Goal: Transaction & Acquisition: Purchase product/service

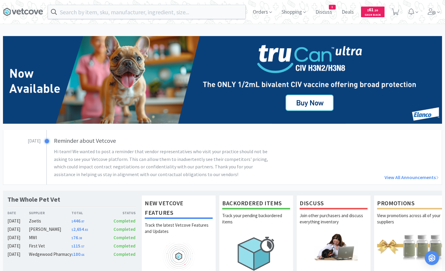
click at [402, 155] on div "October 9th Reminder about Vetcove Hi team! We wanted to post a reminder that v…" at bounding box center [222, 157] width 439 height 55
click at [320, 181] on link "View All Announcements" at bounding box center [368, 178] width 140 height 8
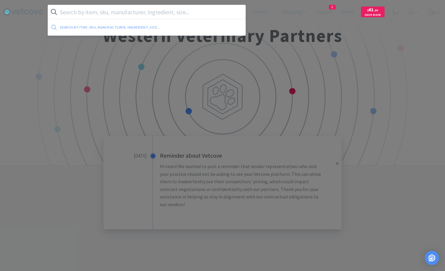
click at [83, 16] on input "text" at bounding box center [146, 12] width 197 height 14
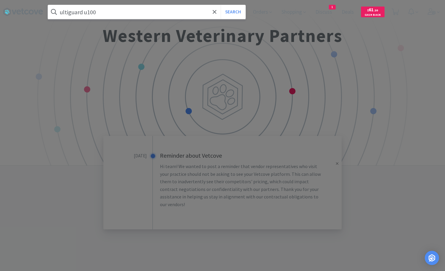
type input "ultiguard u100"
click at [221, 5] on button "Search" at bounding box center [233, 12] width 25 height 14
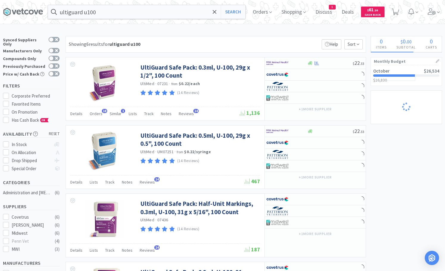
click at [421, 181] on div "× Filter Results Synced Suppliers Only Manufacturers Only Compounds Only Previo…" at bounding box center [222, 259] width 439 height 447
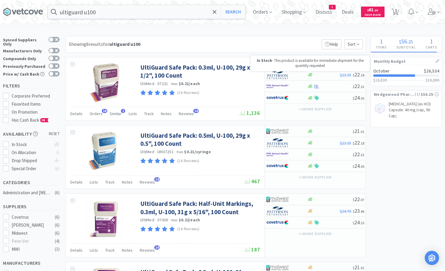
click at [297, 70] on div "In Stock - This product is available for immediate shipment for the quantity re…" at bounding box center [310, 63] width 119 height 16
select select "1"
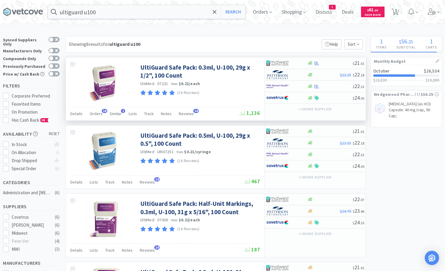
drag, startPoint x: 407, startPoint y: 154, endPoint x: 347, endPoint y: 163, distance: 60.8
click at [407, 155] on div "× Filter Results Synced Suppliers Only Manufacturers Only Compounds Only Previo…" at bounding box center [222, 259] width 439 height 447
click at [399, 152] on div "× Filter Results Synced Suppliers Only Manufacturers Only Compounds Only Previo…" at bounding box center [222, 259] width 439 height 447
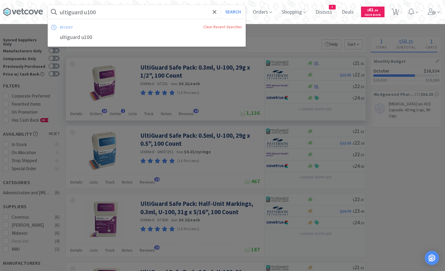
click at [171, 9] on input "ultiguard u100" at bounding box center [146, 12] width 197 height 14
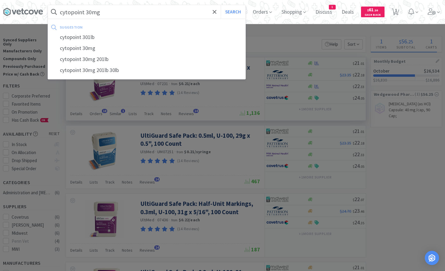
type input "cytopoint 30mg"
click at [221, 5] on button "Search" at bounding box center [233, 12] width 25 height 14
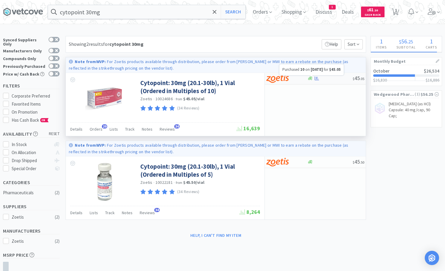
click at [318, 80] on icon at bounding box center [317, 79] width 4 height 4
select select "10"
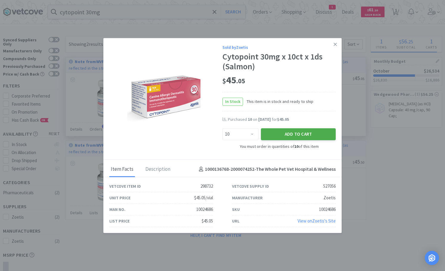
click at [286, 134] on button "Add to Cart" at bounding box center [298, 135] width 75 height 12
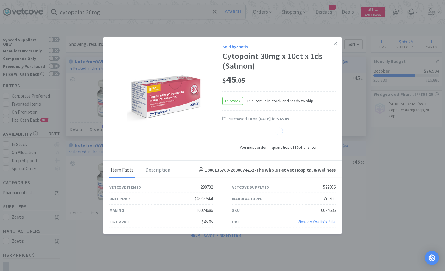
select select "10"
select select "1"
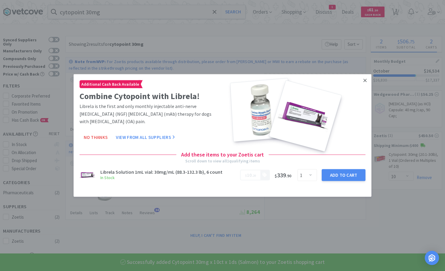
click at [366, 80] on icon at bounding box center [364, 80] width 3 height 3
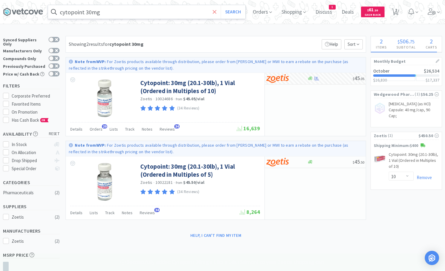
click at [217, 11] on span at bounding box center [214, 12] width 7 height 13
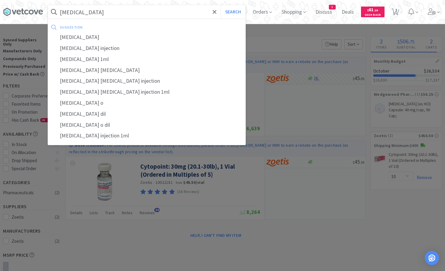
type input "cortrosyn"
click at [221, 5] on button "Search" at bounding box center [233, 12] width 25 height 14
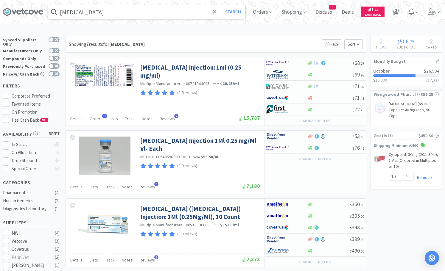
click at [304, 64] on div at bounding box center [286, 63] width 41 height 10
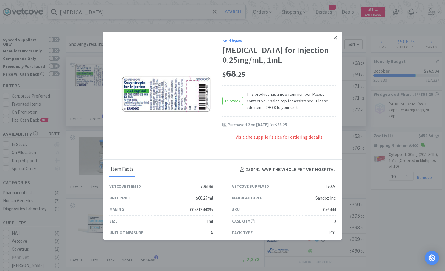
click at [333, 38] on link at bounding box center [335, 38] width 10 height 13
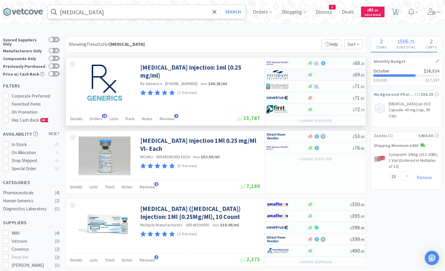
click at [317, 75] on div at bounding box center [330, 75] width 46 height 4
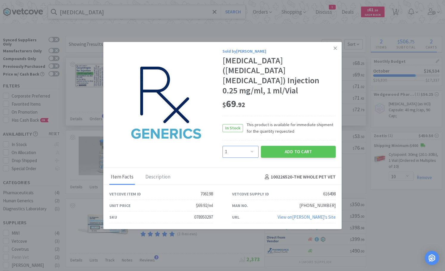
click at [223, 146] on select "Enter Quantity 1 2 3 4 5 6 7 8 9 10 11 12 13 14 15 16 17 18 19 20 Enter Quantity" at bounding box center [241, 152] width 36 height 12
select select "2"
click option "2" at bounding box center [0, 0] width 0 height 0
click at [279, 146] on button "Add to Cart" at bounding box center [298, 152] width 75 height 12
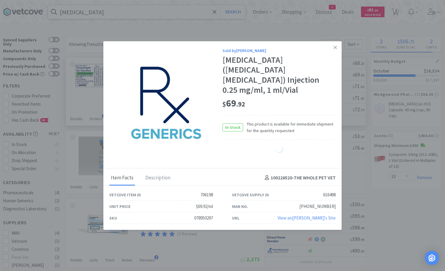
select select "2"
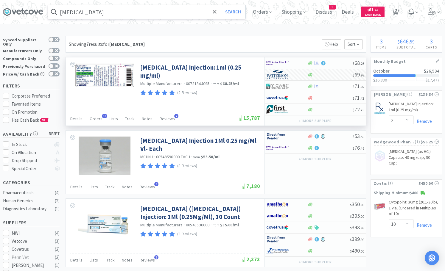
click at [214, 12] on icon at bounding box center [215, 12] width 4 height 6
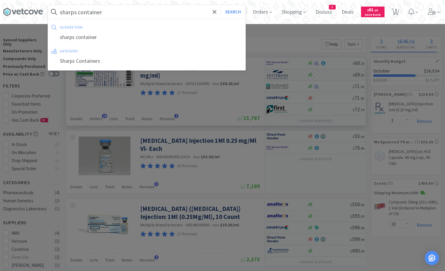
type input "sharps container"
click at [221, 5] on button "Search" at bounding box center [233, 12] width 25 height 14
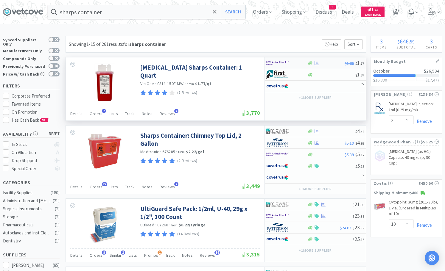
click at [322, 64] on div at bounding box center [326, 63] width 38 height 4
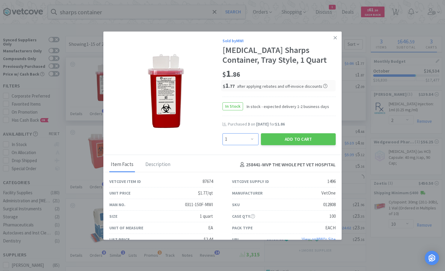
click at [223, 133] on select "Enter Quantity 1 2 3 4 5 6 7 8 9 10 11 12 13 14 15 16 17 18 19 20 Enter Quantity" at bounding box center [241, 139] width 36 height 12
select select "3"
click option "3" at bounding box center [0, 0] width 0 height 0
click at [286, 136] on button "Add to Cart" at bounding box center [298, 139] width 75 height 12
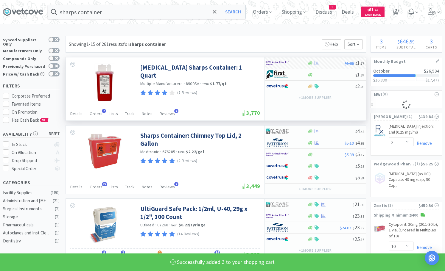
select select "3"
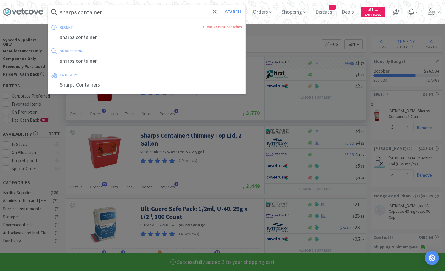
drag, startPoint x: 119, startPoint y: 11, endPoint x: 51, endPoint y: 5, distance: 68.5
click at [51, 5] on input "sharps container" at bounding box center [146, 12] width 197 height 14
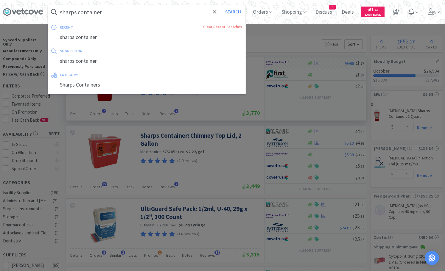
drag, startPoint x: 120, startPoint y: 10, endPoint x: -24, endPoint y: -8, distance: 145.6
click at [48, 5] on input "sharps container" at bounding box center [146, 12] width 197 height 14
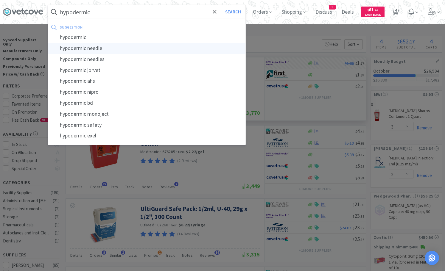
click at [107, 49] on div "hypodermic needle" at bounding box center [146, 48] width 197 height 11
type input "hypodermic needle"
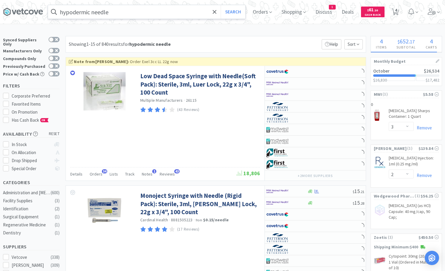
click at [278, 43] on div "Showing 1-15 of 840 results for hypodermic needle Filters Help Sort" at bounding box center [216, 44] width 301 height 17
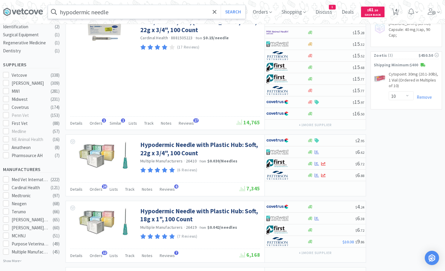
scroll to position [334, 0]
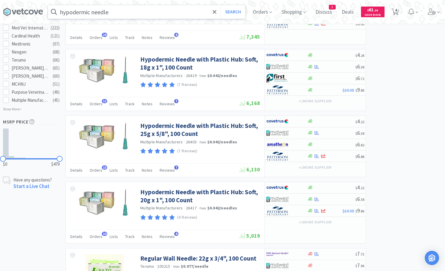
click at [325, 199] on div at bounding box center [331, 199] width 48 height 4
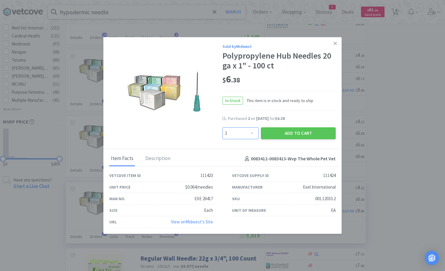
click at [223, 127] on select "Enter Quantity 1 2 3 4 5 6 7 8 9 10 11 12 13 14 15 16 17 18 19 20 Enter Quantity" at bounding box center [241, 133] width 36 height 12
select select "2"
click option "2" at bounding box center [0, 0] width 0 height 0
click at [294, 135] on button "Add to Cart" at bounding box center [298, 133] width 75 height 12
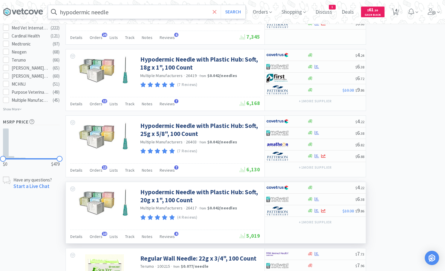
click at [215, 12] on icon at bounding box center [215, 12] width 4 height 4
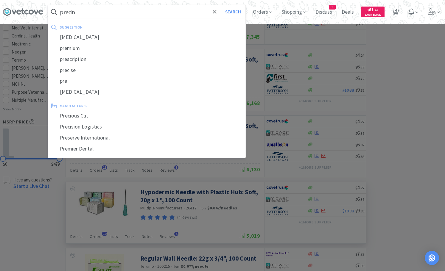
type input "predni"
select select "2"
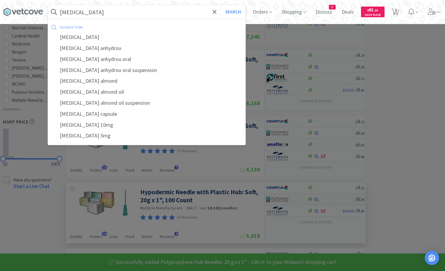
type input "prednisone"
click at [221, 5] on button "Search" at bounding box center [233, 12] width 25 height 14
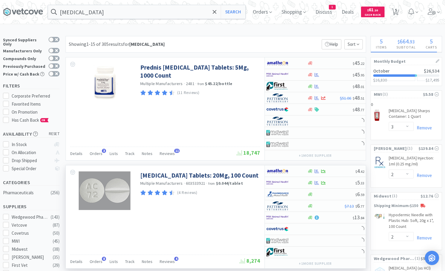
scroll to position [61, 0]
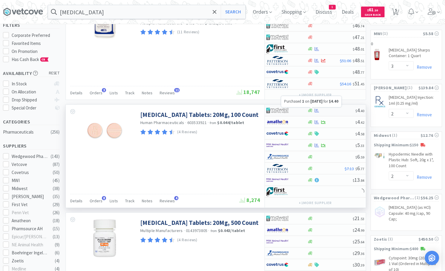
click at [316, 112] on icon at bounding box center [317, 110] width 4 height 4
select select "1"
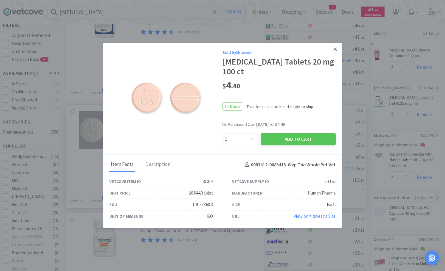
click at [336, 50] on icon at bounding box center [335, 48] width 3 height 3
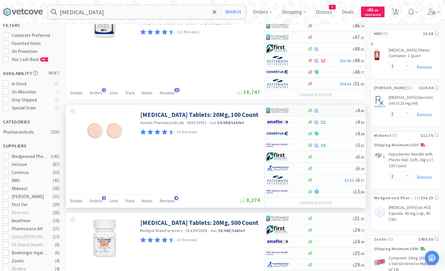
click at [336, 113] on div at bounding box center [331, 110] width 48 height 4
select select "1"
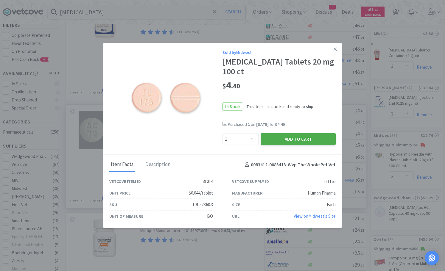
click at [312, 140] on button "Add to Cart" at bounding box center [298, 139] width 75 height 12
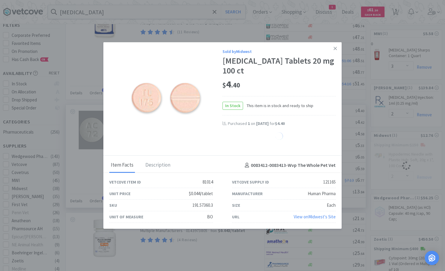
select select "1"
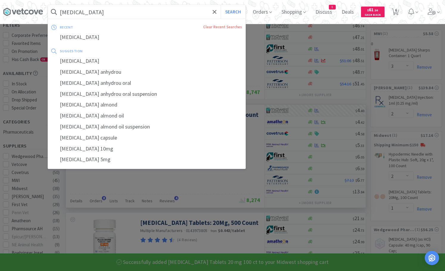
click at [166, 15] on input "prednisone" at bounding box center [146, 12] width 197 height 14
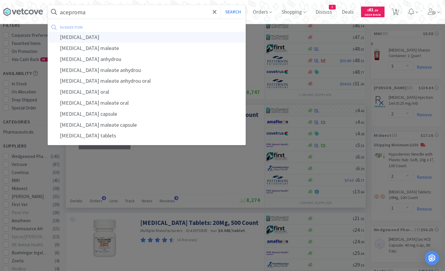
click at [108, 36] on div "acepromazine" at bounding box center [146, 37] width 197 height 11
type input "acepromazine"
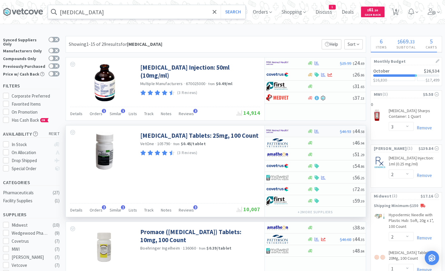
click at [328, 134] on div "$46.93 $ 44 . 58" at bounding box center [315, 132] width 101 height 12
select select "1"
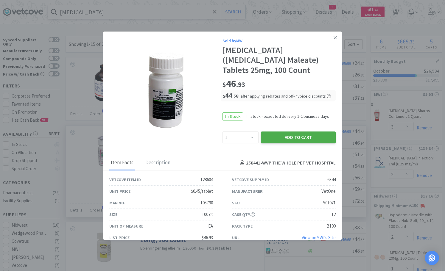
click at [301, 138] on button "Add to Cart" at bounding box center [298, 138] width 75 height 12
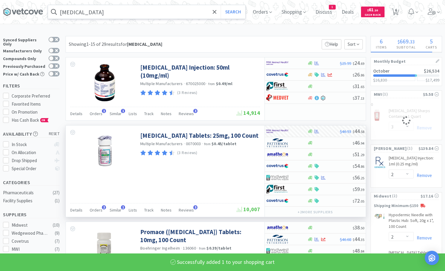
click at [142, 13] on input "acepromazine" at bounding box center [146, 12] width 197 height 14
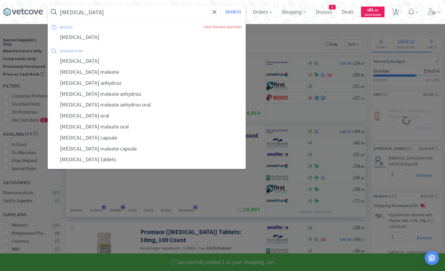
select select "1"
select select "3"
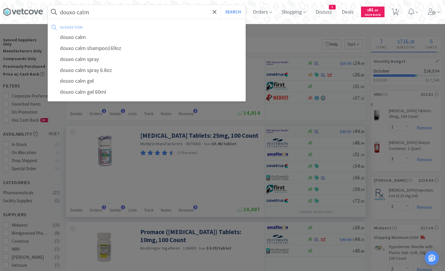
type input "douxo calm"
click at [221, 5] on button "Search" at bounding box center [233, 12] width 25 height 14
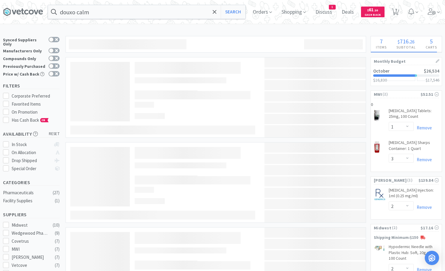
scroll to position [30, 0]
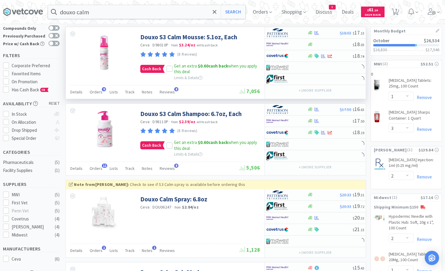
click at [259, 34] on div "Douxo S3 Calm Mousse: 5.1oz, Each Ceva · D98010P · from $3.24 / oz with cash ba…" at bounding box center [202, 54] width 124 height 55
click at [168, 68] on icon at bounding box center [169, 69] width 4 height 4
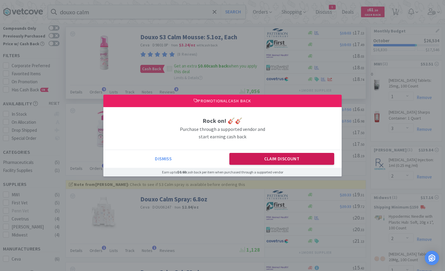
click at [290, 161] on button "Claim Discount" at bounding box center [281, 159] width 105 height 12
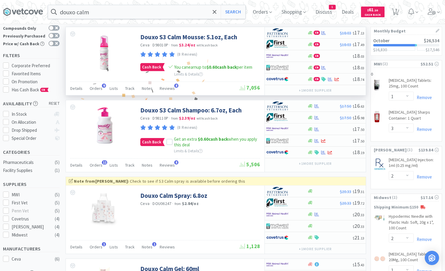
click at [256, 30] on div "Douxo S3 Calm Mousse: 5.1oz, Each Ceva · D98010P · from $3.24 / oz with cash ba…" at bounding box center [199, 44] width 118 height 29
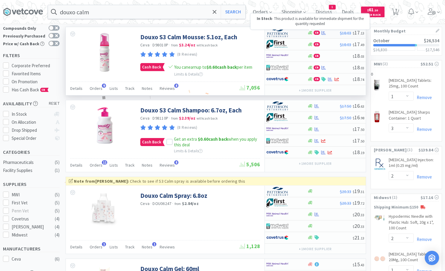
click at [284, 35] on img at bounding box center [277, 32] width 22 height 9
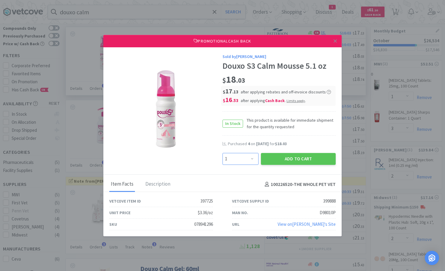
click at [223, 153] on select "Enter Quantity 1 2 3 4 5 6 7 8 9 10 11 12 13 14 15 16 17 18 19 20 Enter Quantity" at bounding box center [241, 159] width 36 height 12
select select "5"
click option "5" at bounding box center [0, 0] width 0 height 0
click at [284, 164] on button "Add to Cart" at bounding box center [298, 159] width 75 height 12
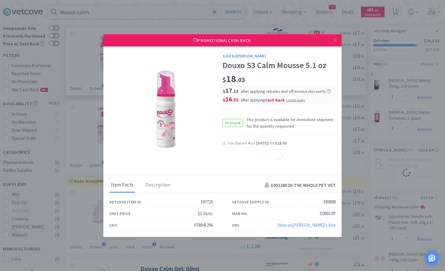
select select "5"
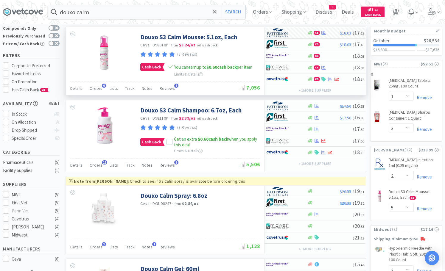
click at [259, 39] on div "Douxo S3 Calm Mousse: 5.1oz, Each Ceva · D98010P · from $3.24 / oz with cash ba…" at bounding box center [202, 53] width 124 height 52
click at [181, 12] on input "douxo calm" at bounding box center [146, 12] width 197 height 14
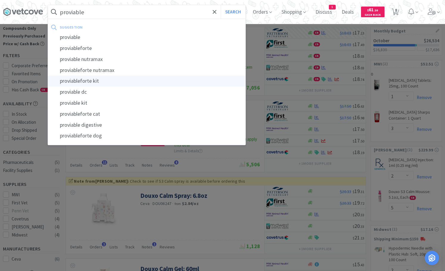
click at [91, 78] on div "proviableforte kit" at bounding box center [146, 81] width 197 height 11
type input "proviableforte kit"
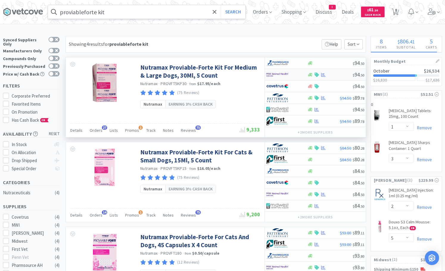
click at [338, 74] on div at bounding box center [330, 75] width 46 height 4
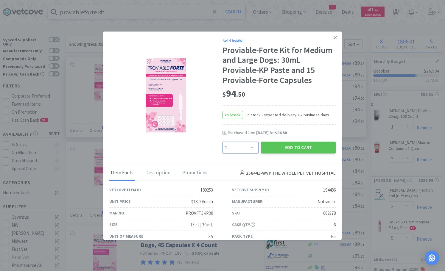
click at [223, 142] on select "Enter Quantity 1 2 3 4 5 6 7 8 9 10 11 12 13 14 15 16 17 18 19 20 Enter Quantity" at bounding box center [241, 148] width 36 height 12
select select "2"
click option "2" at bounding box center [0, 0] width 0 height 0
click at [279, 149] on button "Add to Cart" at bounding box center [298, 148] width 75 height 12
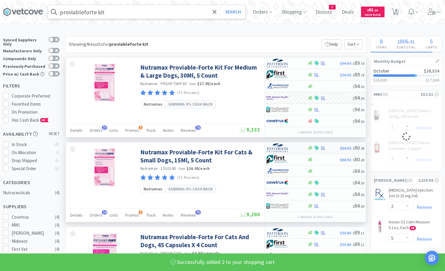
select select "2"
select select "3"
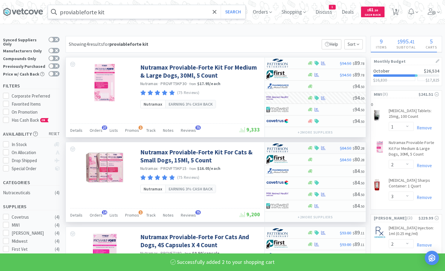
click at [334, 147] on div at bounding box center [323, 148] width 33 height 4
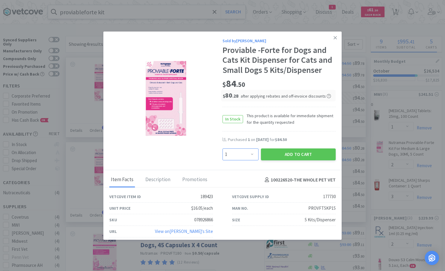
click at [223, 149] on select "Enter Quantity 1 2 3 4 5 6 7 8 9 10 11 12 13 14 15 16 17 18 19 20 Enter Quantity" at bounding box center [241, 155] width 36 height 12
select select "2"
click option "2" at bounding box center [0, 0] width 0 height 0
click at [294, 156] on button "Add to Cart" at bounding box center [298, 155] width 75 height 12
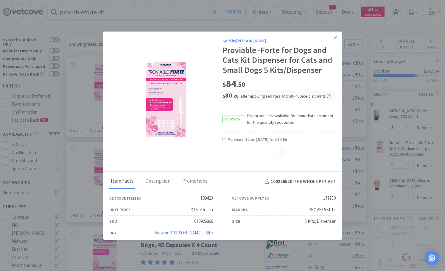
select select "2"
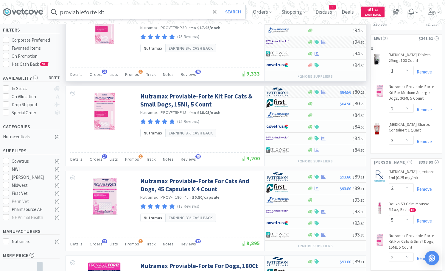
scroll to position [61, 0]
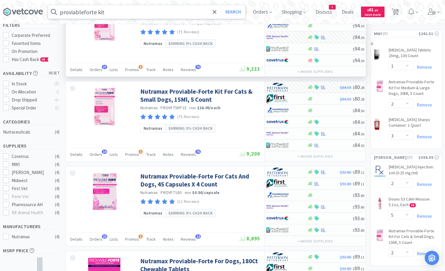
click at [262, 38] on div "Nutramax Proviable-Forte Kit For Medium & Large Dogs, 30Ml, 5 Count Nutramax · …" at bounding box center [202, 24] width 124 height 54
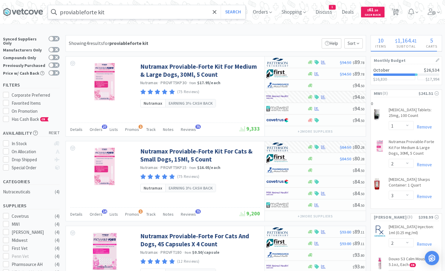
scroll to position [0, 0]
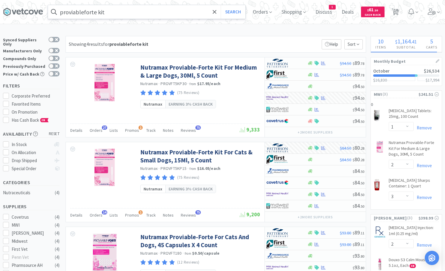
click at [119, 16] on input "proviableforte kit" at bounding box center [146, 12] width 197 height 14
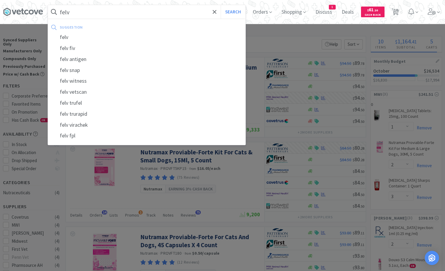
drag, startPoint x: 294, startPoint y: 33, endPoint x: 247, endPoint y: 24, distance: 47.9
click at [293, 33] on div at bounding box center [222, 135] width 445 height 271
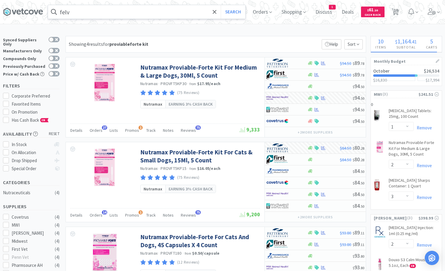
click at [57, 11] on span at bounding box center [54, 12] width 12 height 10
click at [59, 12] on span at bounding box center [54, 12] width 12 height 10
click at [61, 11] on input "felv" at bounding box center [146, 12] width 197 height 14
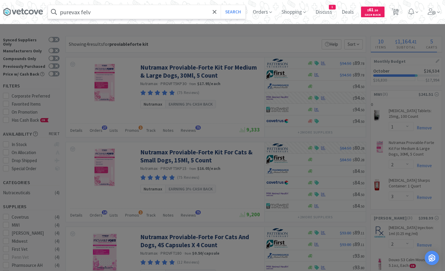
type input "purevax felv"
click at [221, 5] on button "Search" at bounding box center [233, 12] width 25 height 14
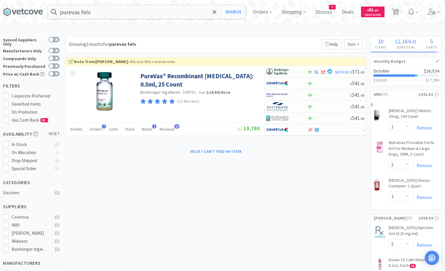
click at [291, 29] on div "purevax felv Search Orders Shopping Discuss Discuss 1 Deals Deals $ 61 . 20 Cas…" at bounding box center [222, 265] width 445 height 530
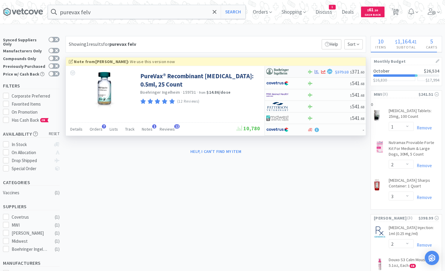
click at [299, 71] on div at bounding box center [282, 72] width 33 height 10
select select "1"
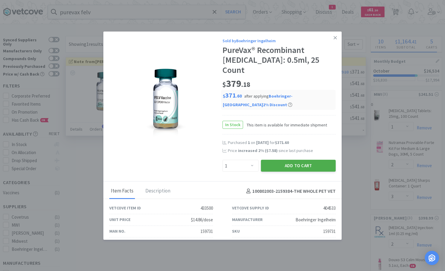
click at [288, 160] on button "Add to Cart" at bounding box center [298, 166] width 75 height 12
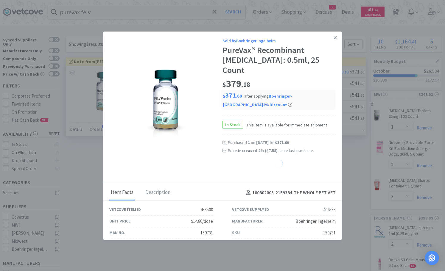
select select "1"
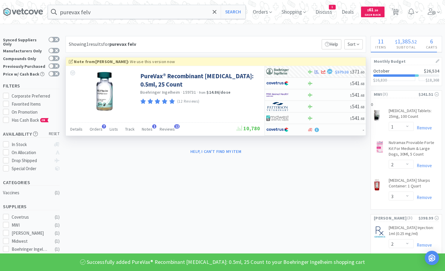
click at [116, 13] on input "purevax felv" at bounding box center [146, 12] width 197 height 14
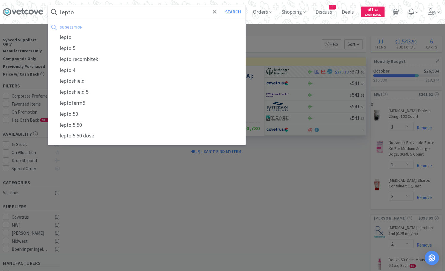
type input "lepto"
click at [221, 5] on button "Search" at bounding box center [233, 12] width 25 height 14
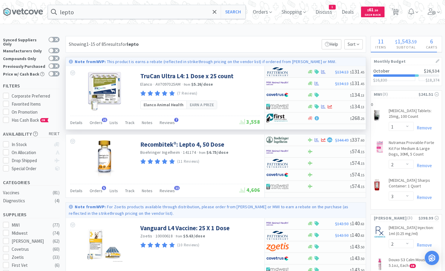
click at [295, 71] on div at bounding box center [282, 72] width 33 height 10
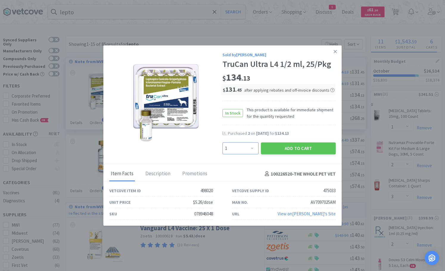
click at [223, 143] on select "Enter Quantity 1 2 3 4 5 6 7 8 9 10 11 12 13 14 15 16 17 18 19 20 Enter Quantity" at bounding box center [241, 149] width 36 height 12
select select "2"
click option "2" at bounding box center [0, 0] width 0 height 0
click at [290, 150] on button "Add to Cart" at bounding box center [298, 149] width 75 height 12
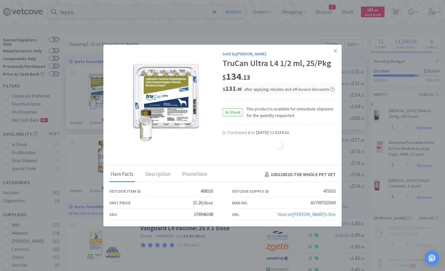
select select "2"
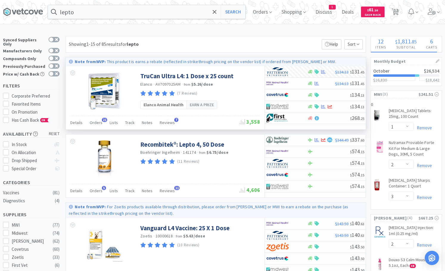
click at [284, 46] on div "Showing 1-15 of 85 results for lepto Filters Help Sort" at bounding box center [216, 44] width 301 height 17
click at [257, 14] on span "Orders" at bounding box center [263, 12] width 24 height 24
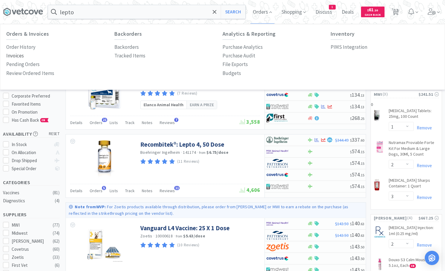
click at [17, 58] on p "Invoices" at bounding box center [15, 56] width 18 height 8
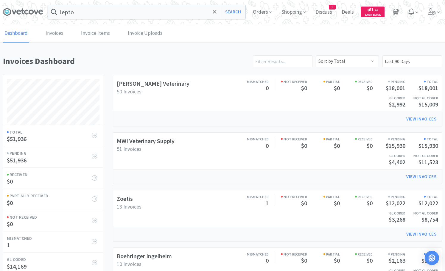
scroll to position [539, 439]
click at [228, 87] on div "Mismatched 0 Not Received $0 Partial $0 Received $0 Pending $23,978 Total $23,9…" at bounding box center [317, 93] width 241 height 33
click at [419, 119] on link "View Invoices" at bounding box center [421, 119] width 38 height 12
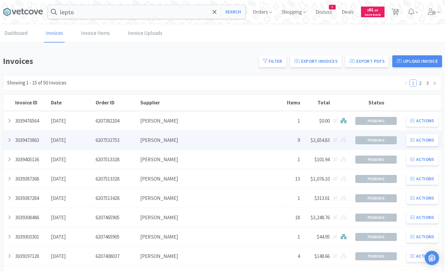
click at [291, 140] on div "Clinic Name 9" at bounding box center [291, 140] width 21 height 15
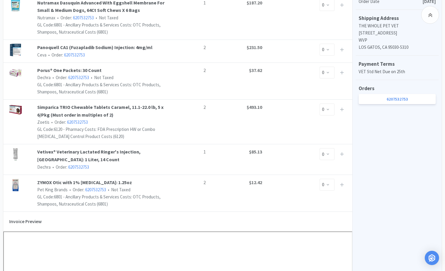
scroll to position [425, 0]
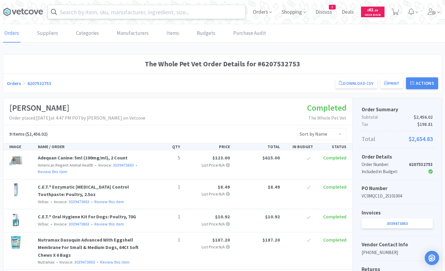
click at [106, 15] on input "text" at bounding box center [146, 12] width 197 height 14
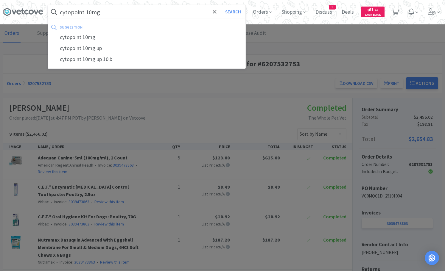
type input "cytopoint 10mg"
click at [221, 5] on button "Search" at bounding box center [233, 12] width 25 height 14
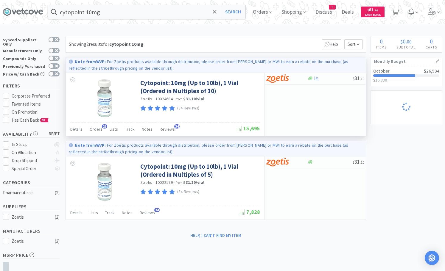
select select "1"
select select "2"
select select "3"
select select "2"
select select "5"
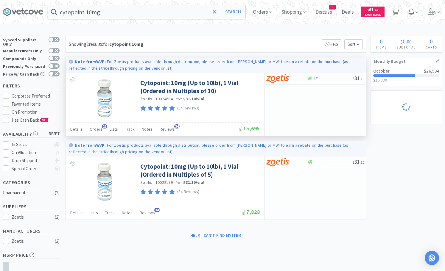
select select "2"
select select "1"
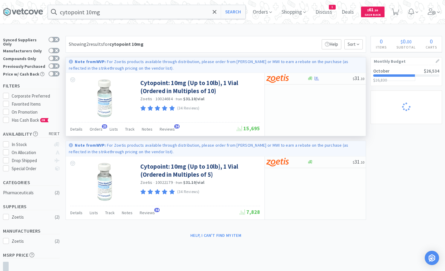
select select "10"
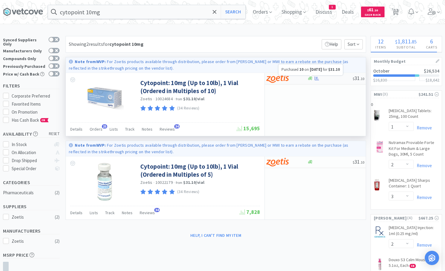
click at [321, 78] on div at bounding box center [330, 78] width 46 height 4
select select "10"
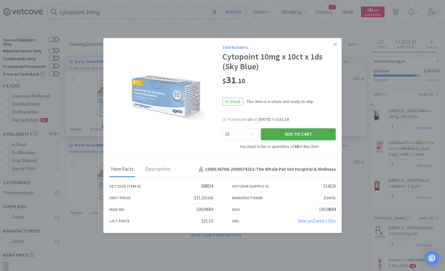
click at [287, 132] on button "Add to Cart" at bounding box center [298, 135] width 75 height 12
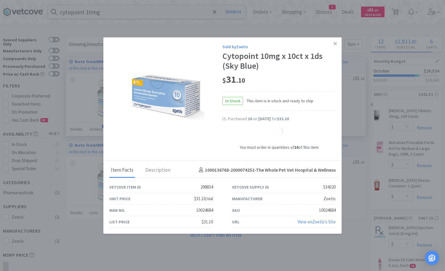
select select "10"
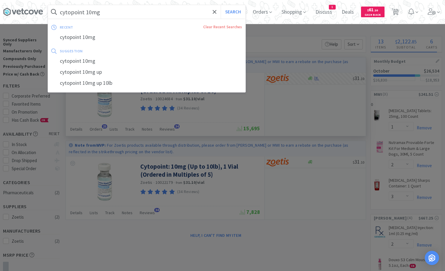
click at [177, 14] on input "cytopoint 10mg" at bounding box center [146, 12] width 197 height 14
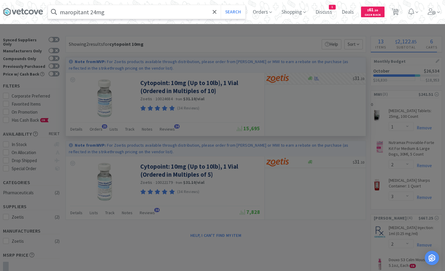
type input "maropitant 24mg"
click at [221, 5] on button "Search" at bounding box center [233, 12] width 25 height 14
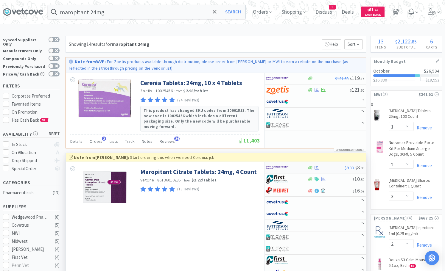
click at [294, 163] on div at bounding box center [282, 168] width 33 height 10
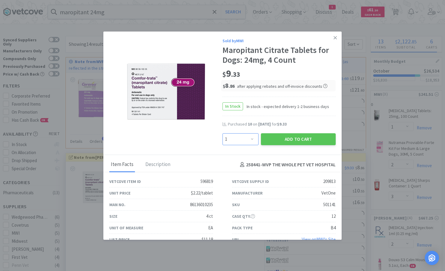
click at [223, 133] on select "Enter Quantity 1 2 3 4 5 6 7 8 9 10 11 12 13 14 15 16 17 18 19 20 Enter Quantity" at bounding box center [241, 139] width 36 height 12
select select "5"
click option "5" at bounding box center [0, 0] width 0 height 0
click at [293, 141] on button "Add to Cart" at bounding box center [298, 139] width 75 height 12
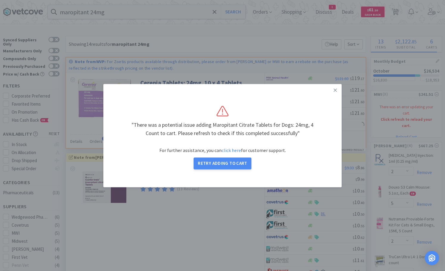
select select "1"
select select "2"
select select "3"
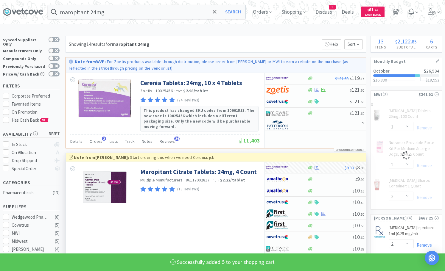
select select "5"
select select "2"
select select "3"
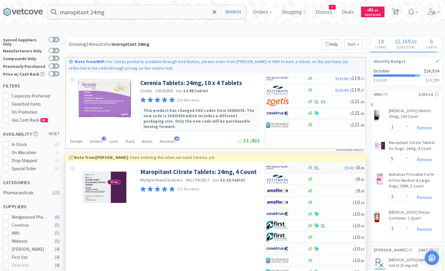
click at [252, 42] on div "Showing 14 results for maropitant 24mg Filters Help Sort" at bounding box center [216, 44] width 301 height 17
click at [212, 11] on span at bounding box center [214, 12] width 7 height 13
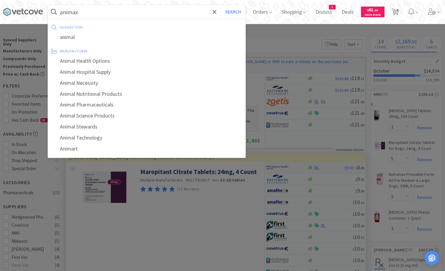
type input "animax"
click at [221, 5] on button "Search" at bounding box center [233, 12] width 25 height 14
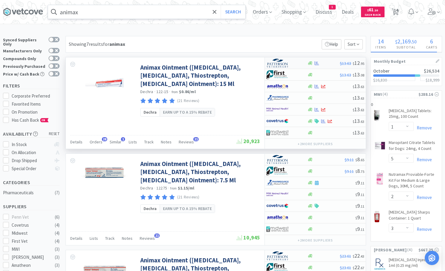
click at [299, 64] on div at bounding box center [286, 63] width 41 height 10
select select "1"
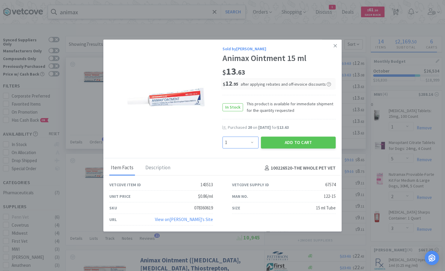
click at [223, 137] on select "Enter Quantity 1 2 3 4 5 6 7 8 9 10 11 12 13 14 15 16 17 18 19 20 Enter Quantity" at bounding box center [241, 143] width 36 height 12
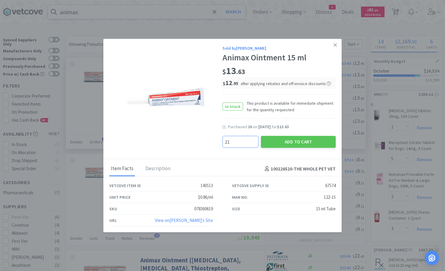
type input "21"
click at [181, 147] on div "Sold by Patterson Animax Ointment 15 ml $ 13 . 63 $ 12 . 95 after applying reba…" at bounding box center [222, 99] width 238 height 121
click at [323, 141] on button "Add to Cart" at bounding box center [298, 142] width 75 height 12
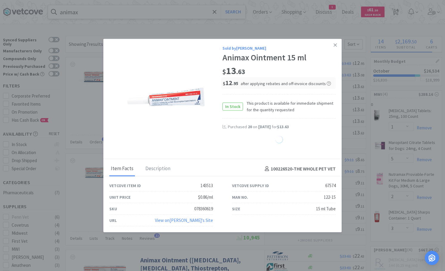
select select "2"
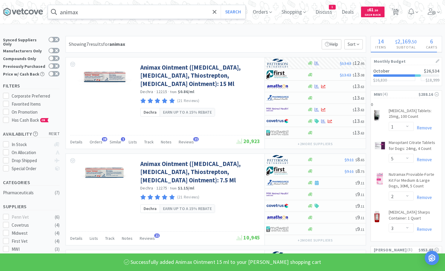
select select "21"
select select "2"
select select "5"
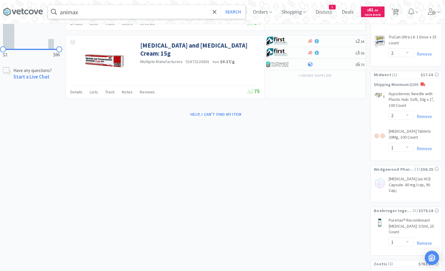
scroll to position [365, 0]
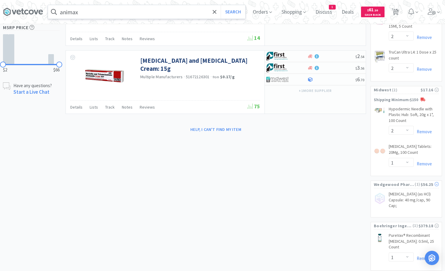
click at [437, 182] on icon at bounding box center [437, 184] width 4 height 4
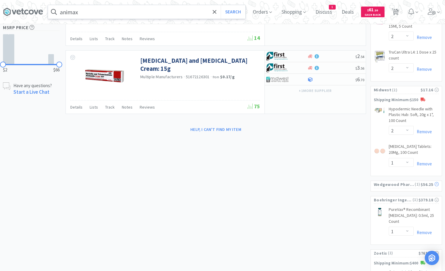
click at [437, 182] on icon at bounding box center [437, 184] width 4 height 4
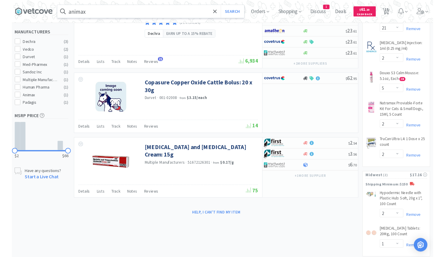
scroll to position [273, 0]
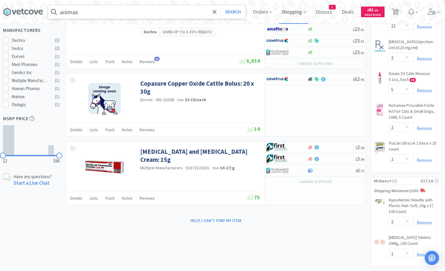
select select "1"
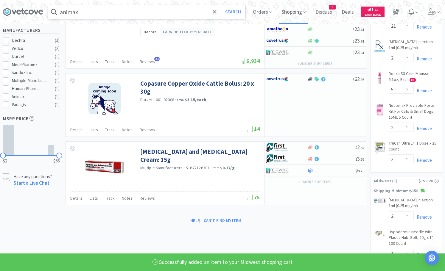
select select "2"
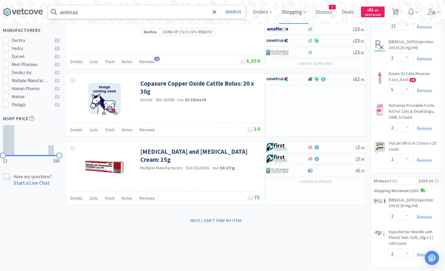
select select "5"
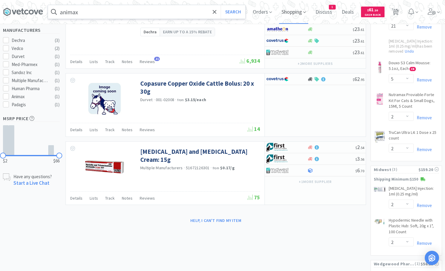
select select "2"
select select "1"
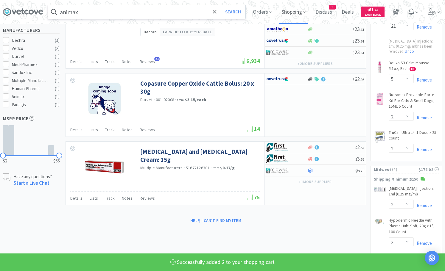
select select "2"
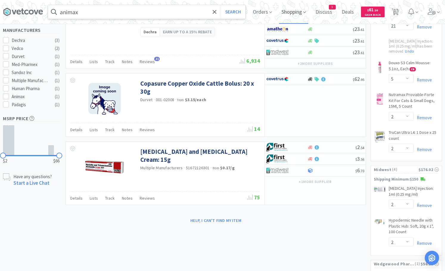
select select "21"
select select "2"
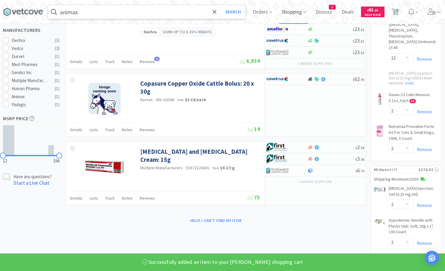
select select "1"
select select "5"
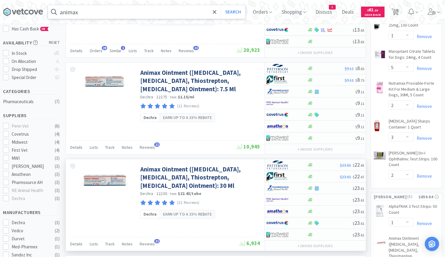
scroll to position [91, 0]
click at [397, 13] on span "18" at bounding box center [396, 10] width 4 height 24
select select "1"
select select "10"
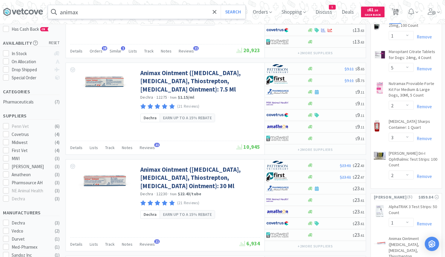
select select "1"
select select "5"
select select "2"
select select "3"
select select "2"
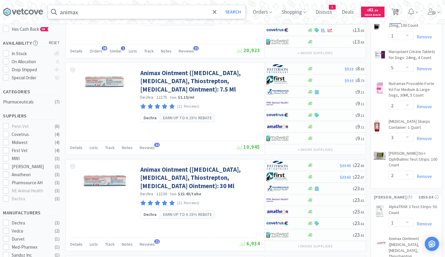
select select "1"
select select "21"
select select "5"
select select "2"
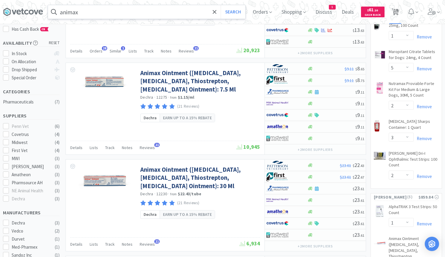
select select "2"
select select "1"
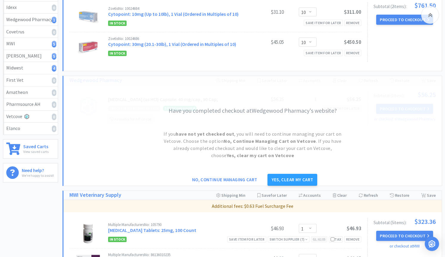
scroll to position [182, 0]
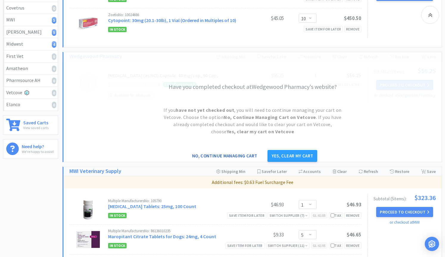
click at [229, 153] on button "No, continue managing cart" at bounding box center [225, 156] width 74 height 12
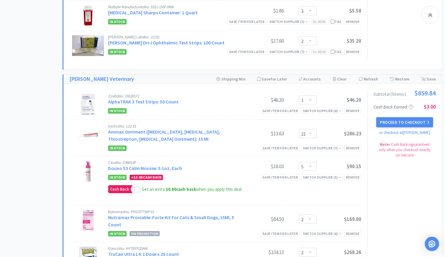
scroll to position [425, 0]
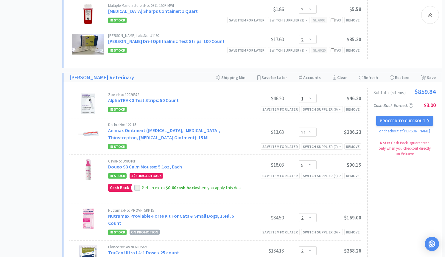
click at [139, 187] on icon at bounding box center [137, 188] width 4 height 4
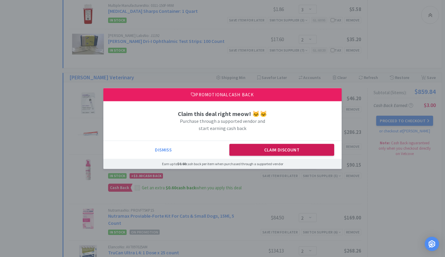
click at [277, 149] on button "Claim Discount" at bounding box center [281, 150] width 105 height 12
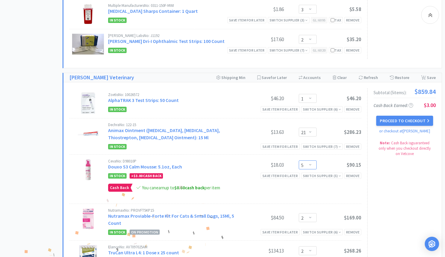
click at [299, 160] on select "Enter Quantity 1 2 3 4 5 6 7 8 9 10 11 12 13 14 15 16 17 18 19 20 Enter Quantity" at bounding box center [308, 164] width 18 height 9
click option "4" at bounding box center [0, 0] width 0 height 0
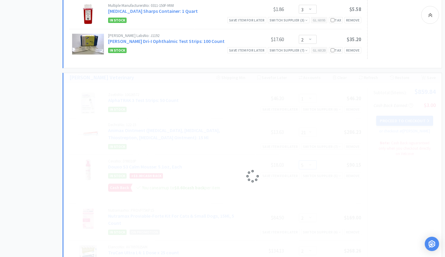
select select "4"
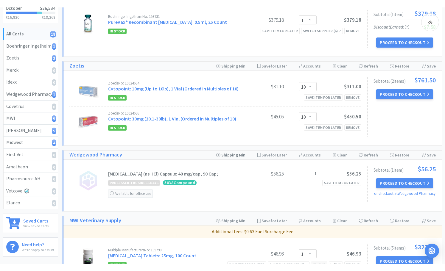
scroll to position [0, 0]
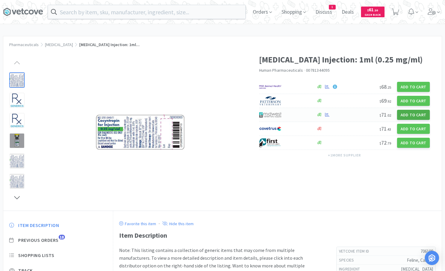
click at [411, 117] on button "Add to Cart" at bounding box center [413, 115] width 33 height 10
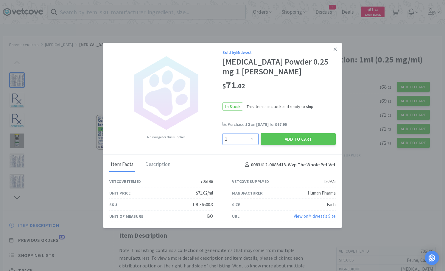
click at [223, 133] on select "Enter Quantity 1 2 3 4 5 6 7 8 9 10 11 12 13 14 15 16 17 18 19 20 Enter Quantity" at bounding box center [241, 139] width 36 height 12
select select "2"
click option "2" at bounding box center [0, 0] width 0 height 0
click at [288, 139] on button "Add to Cart" at bounding box center [298, 139] width 75 height 12
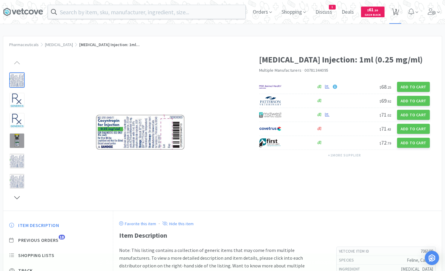
click at [391, 12] on span "3" at bounding box center [395, 12] width 12 height 24
select select "2"
select select "1"
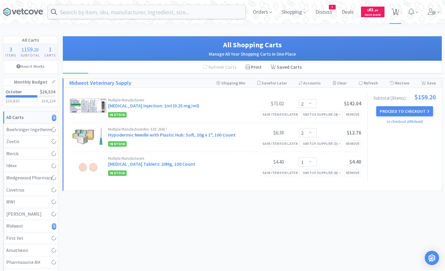
select select "1"
select select "5"
select select "2"
select select "3"
select select "21"
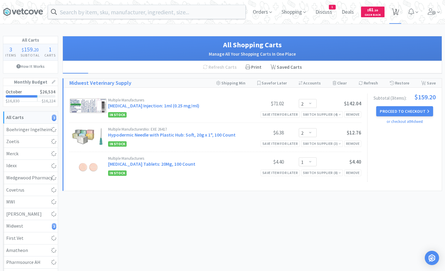
select select "2"
select select "5"
select select "2"
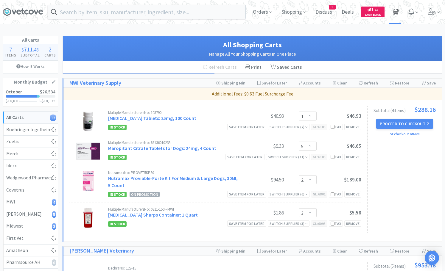
select select "1"
select select "10"
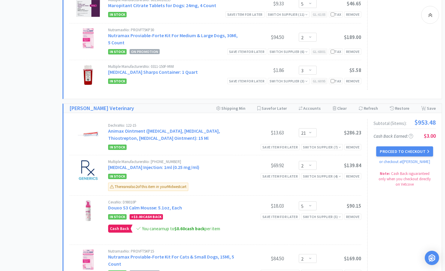
scroll to position [334, 0]
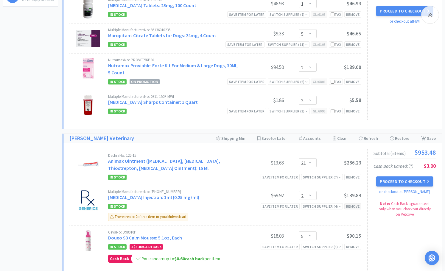
click at [359, 205] on div "Remove" at bounding box center [352, 206] width 17 height 6
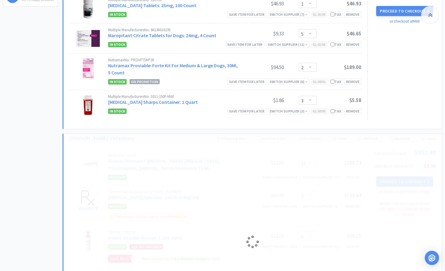
select select "5"
select select "2"
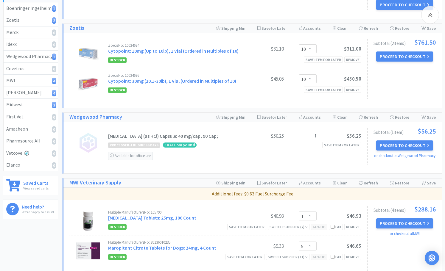
scroll to position [91, 0]
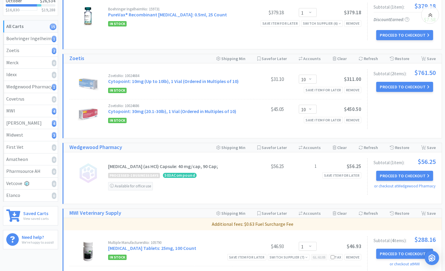
click at [150, 42] on div "Boehringer Ingelheim No: 159731 PureVax® Recombinant Leukemia: 0.5ml, 25 Count …" at bounding box center [252, 23] width 378 height 52
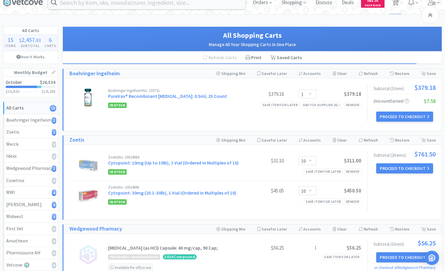
scroll to position [0, 0]
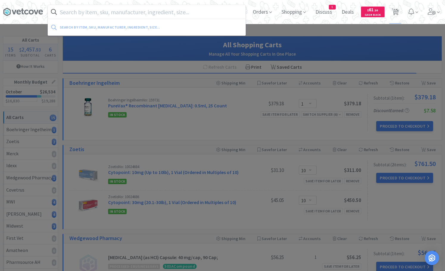
click at [104, 9] on input "text" at bounding box center [146, 12] width 197 height 14
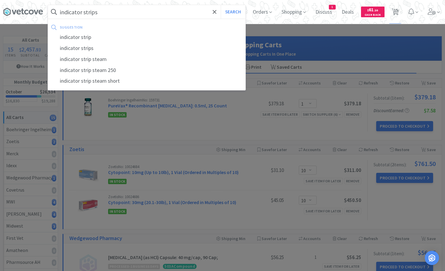
type input "indicator strips"
click at [221, 5] on button "Search" at bounding box center [233, 12] width 25 height 14
select select "1"
select select "5"
select select "2"
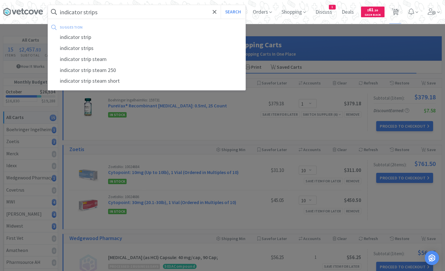
select select "3"
select select "21"
select select "5"
select select "2"
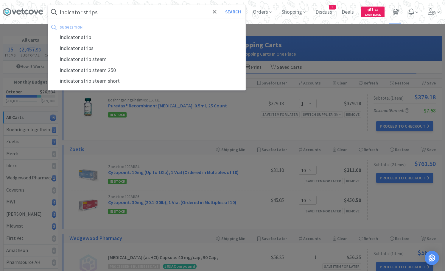
select select "2"
select select "1"
select select "10"
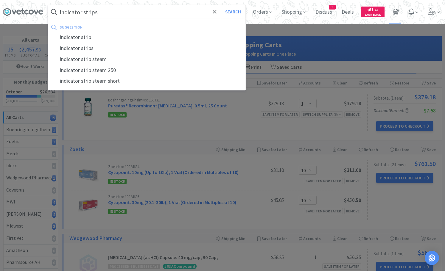
select select "10"
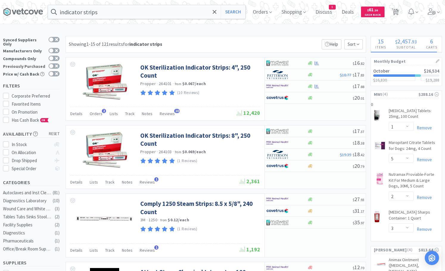
click at [51, 64] on label "Previously Purchased" at bounding box center [31, 66] width 57 height 6
click at [60, 70] on input "Previously Purchased" at bounding box center [60, 70] width 0 height 0
checkbox input "true"
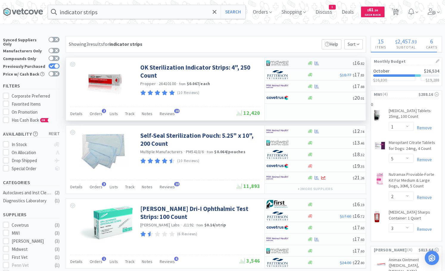
click at [322, 64] on div at bounding box center [330, 63] width 46 height 4
select select "1"
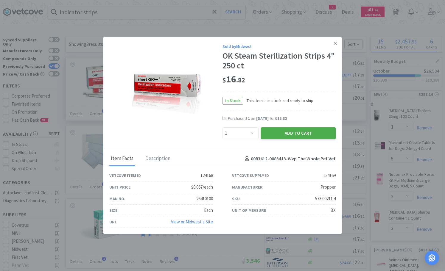
click at [307, 129] on button "Add to Cart" at bounding box center [298, 133] width 75 height 12
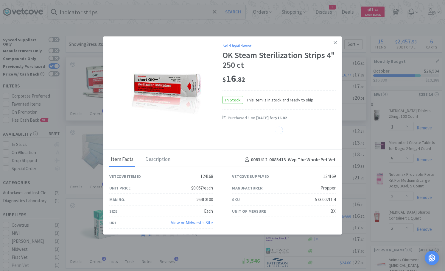
select select "1"
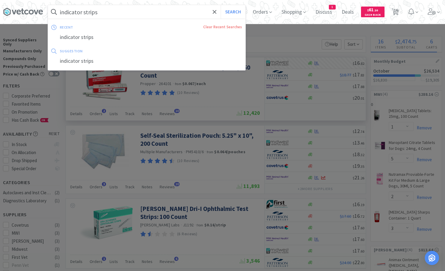
drag, startPoint x: 146, startPoint y: 15, endPoint x: 66, endPoint y: 8, distance: 80.1
click at [66, 8] on input "indicator strips" at bounding box center [146, 12] width 197 height 14
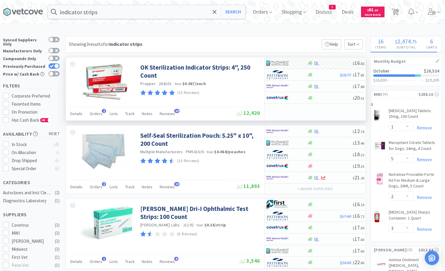
click at [284, 39] on div at bounding box center [222, 135] width 445 height 271
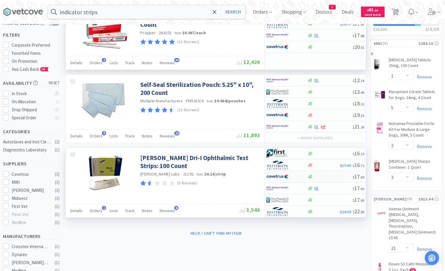
scroll to position [61, 0]
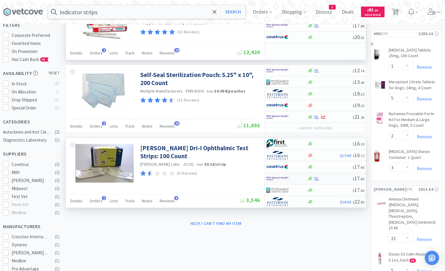
click at [324, 180] on div at bounding box center [330, 179] width 46 height 4
select select "2"
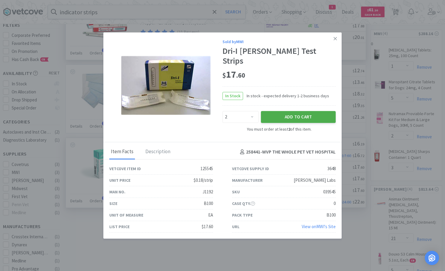
click at [297, 111] on button "Add to Cart" at bounding box center [298, 117] width 75 height 12
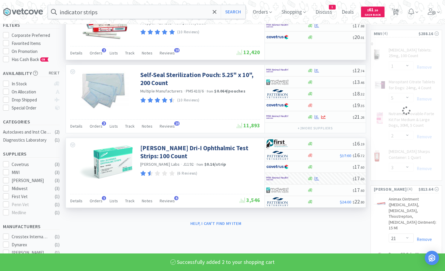
select select "2"
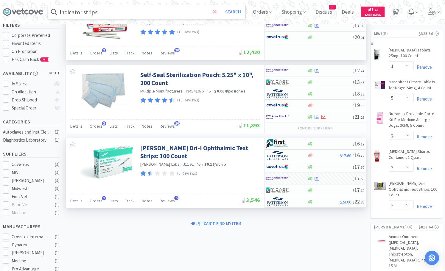
click at [214, 11] on icon at bounding box center [215, 12] width 4 height 6
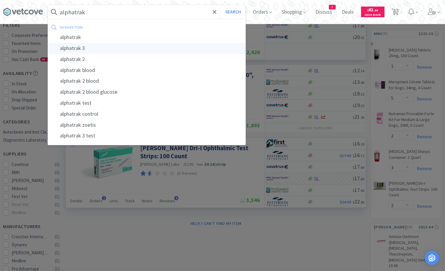
click at [98, 45] on div "alphatrak 3" at bounding box center [146, 48] width 197 height 11
type input "alphatrak 3"
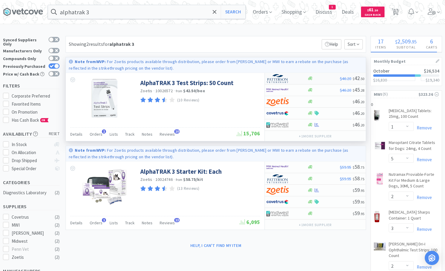
click at [319, 78] on div at bounding box center [323, 78] width 33 height 4
select select "1"
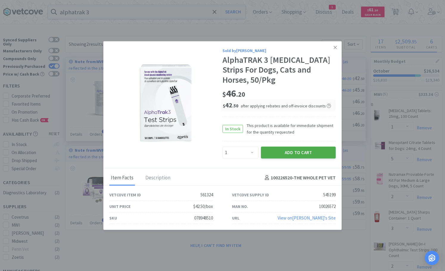
click at [287, 155] on button "Add to Cart" at bounding box center [298, 153] width 75 height 12
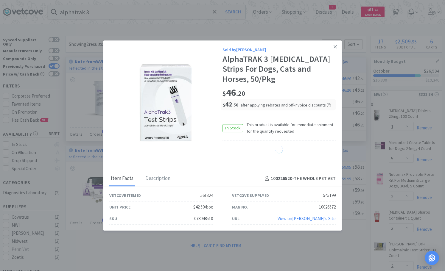
select select "1"
select select "5"
select select "21"
select select "2"
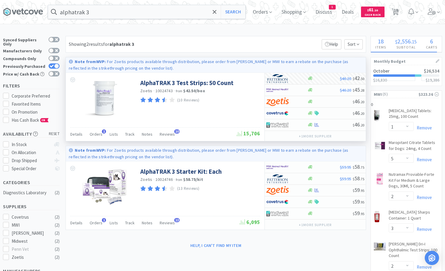
click at [245, 38] on div "Showing 2 results for alphatrak 3 Filters Help Sort" at bounding box center [216, 44] width 301 height 17
click at [393, 10] on icon at bounding box center [395, 12] width 7 height 7
select select "1"
select select "10"
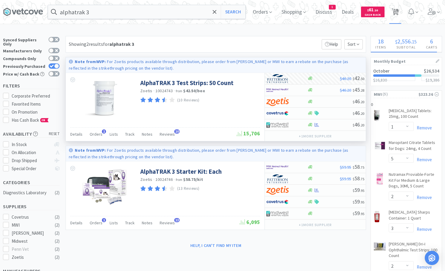
select select "1"
select select "5"
select select "2"
select select "3"
select select "2"
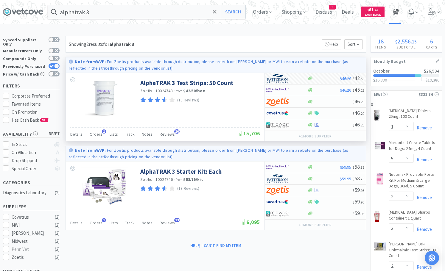
select select "1"
select select "21"
select select "5"
select select "2"
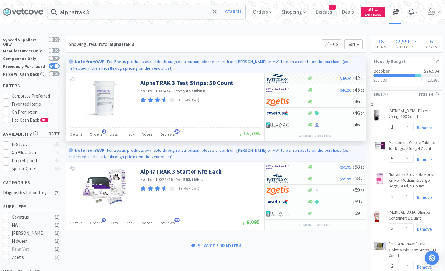
select select "2"
select select "1"
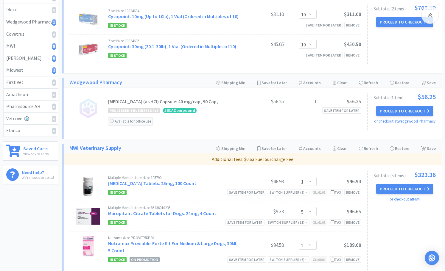
scroll to position [152, 0]
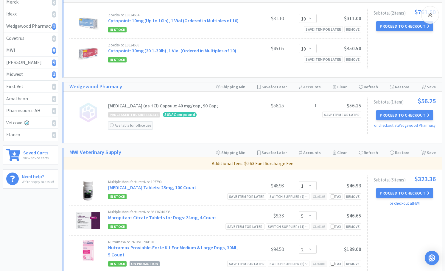
click at [125, 123] on div "Available for office use" at bounding box center [130, 126] width 45 height 8
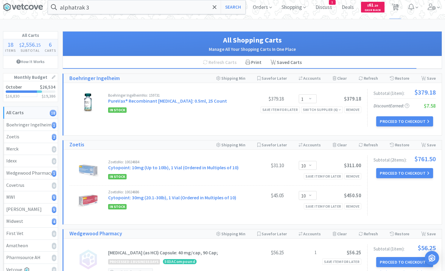
scroll to position [122, 0]
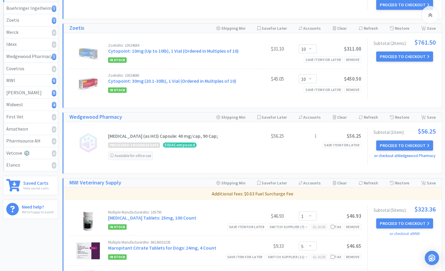
click at [391, 157] on link "or checkout at Wedgewood Pharmacy" at bounding box center [404, 155] width 61 height 5
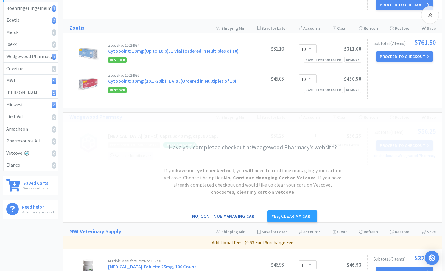
click at [221, 219] on button "No, continue managing cart" at bounding box center [225, 217] width 74 height 12
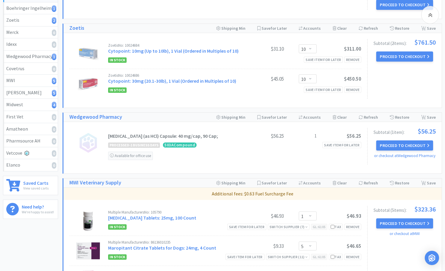
click at [327, 136] on div "$56.25" at bounding box center [339, 136] width 45 height 7
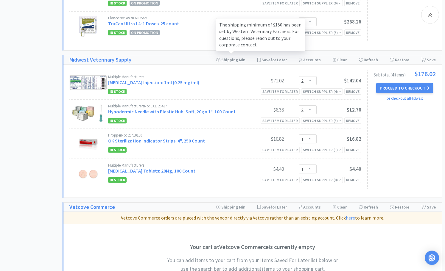
scroll to position [668, 0]
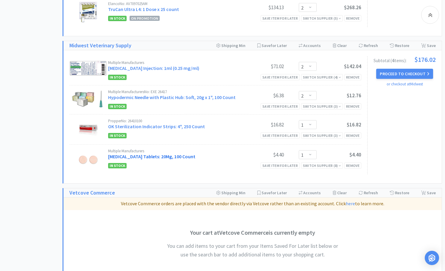
click at [139, 156] on link "[MEDICAL_DATA] Tablets: 20Mg, 100 Count" at bounding box center [151, 157] width 87 height 6
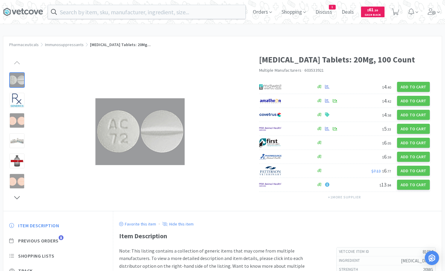
click at [375, 37] on div "Pharmaceuticals Immunosuppressants [MEDICAL_DATA] Tablets: 20Mg..." at bounding box center [222, 41] width 438 height 11
